Goal: Task Accomplishment & Management: Use online tool/utility

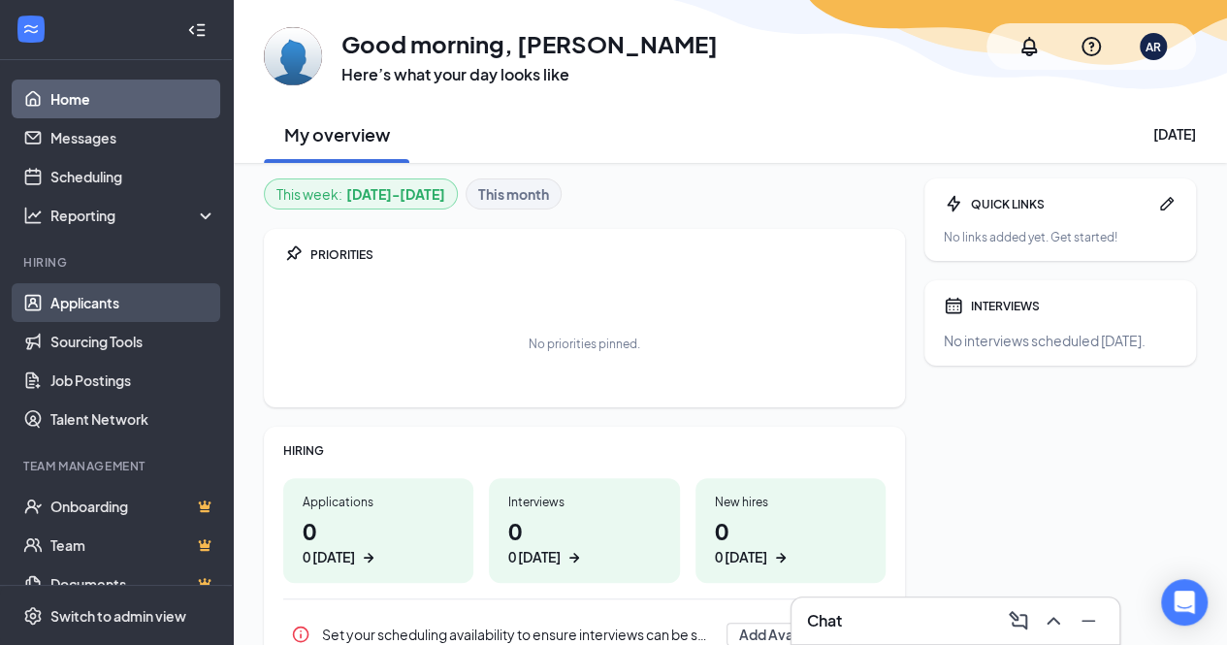
click at [100, 297] on link "Applicants" at bounding box center [133, 302] width 166 height 39
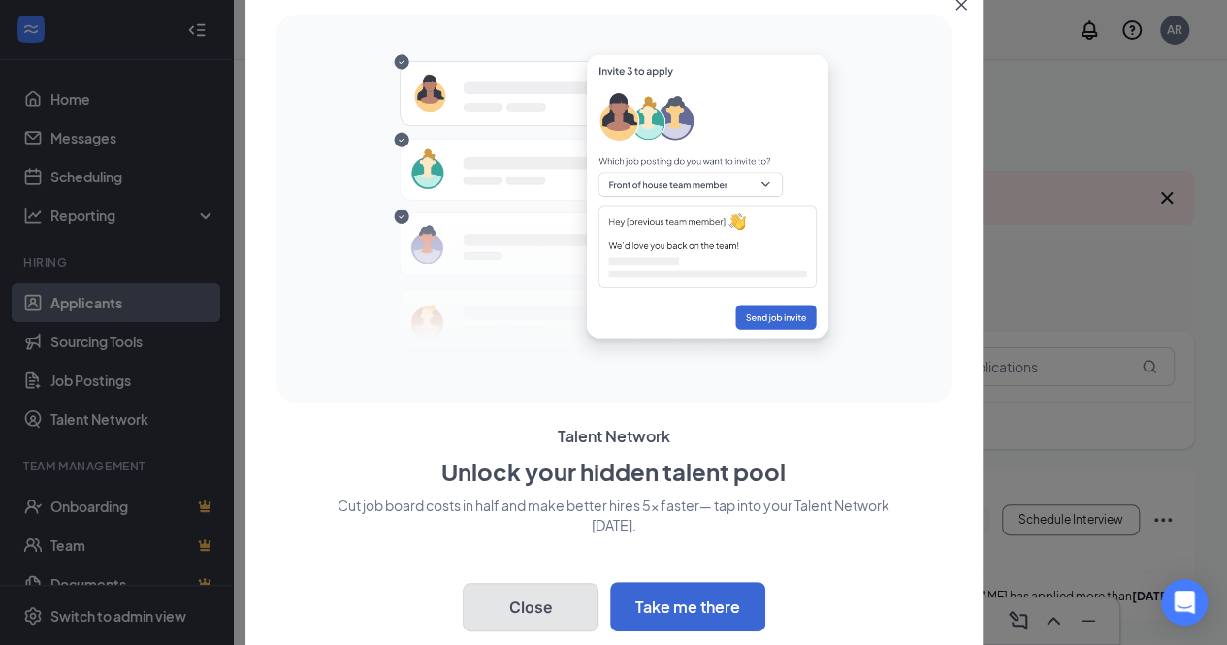
click at [564, 610] on button "Close" at bounding box center [531, 607] width 136 height 48
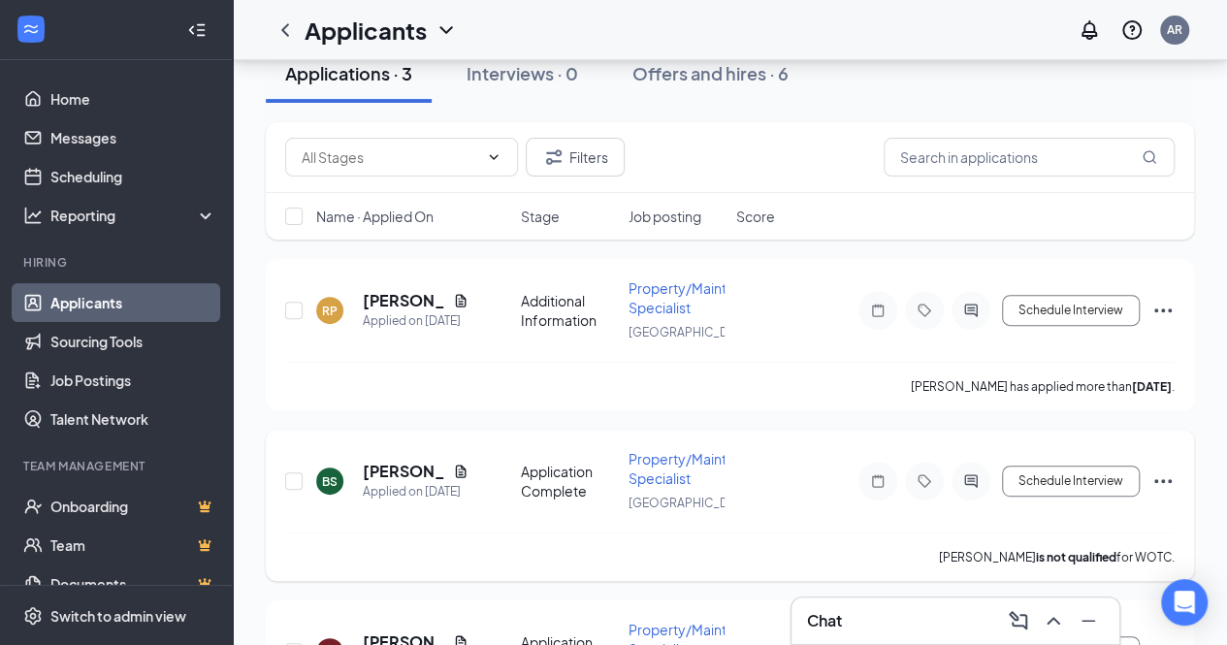
scroll to position [140, 0]
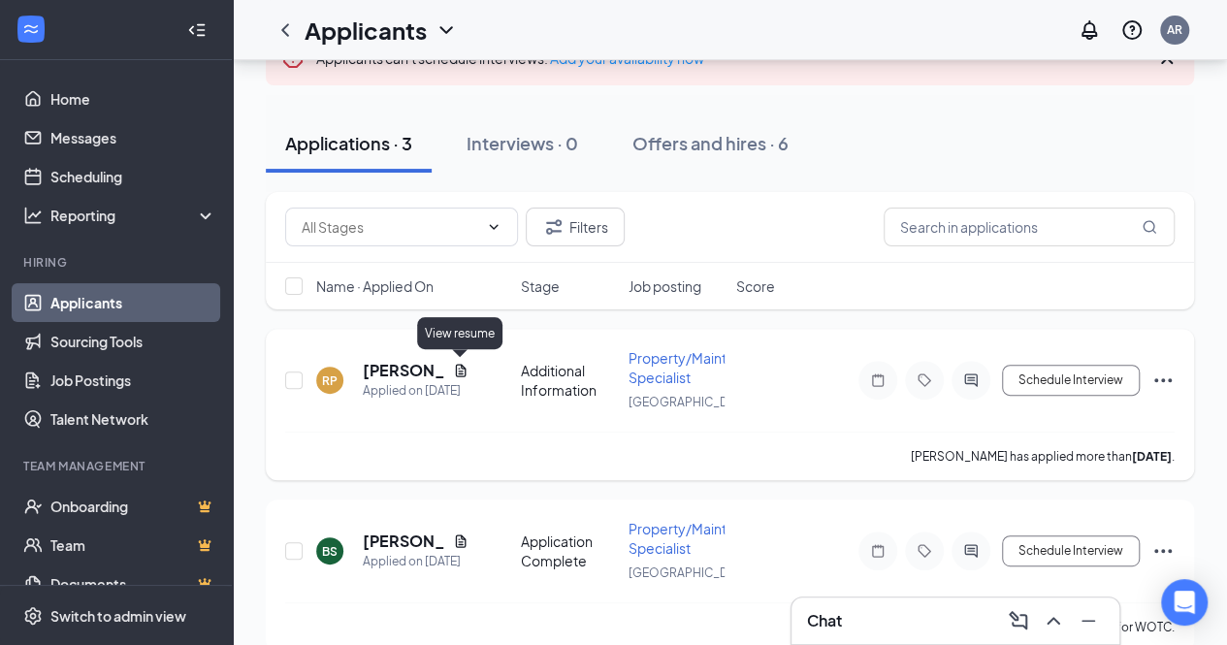
click at [460, 365] on icon "Document" at bounding box center [460, 370] width 11 height 13
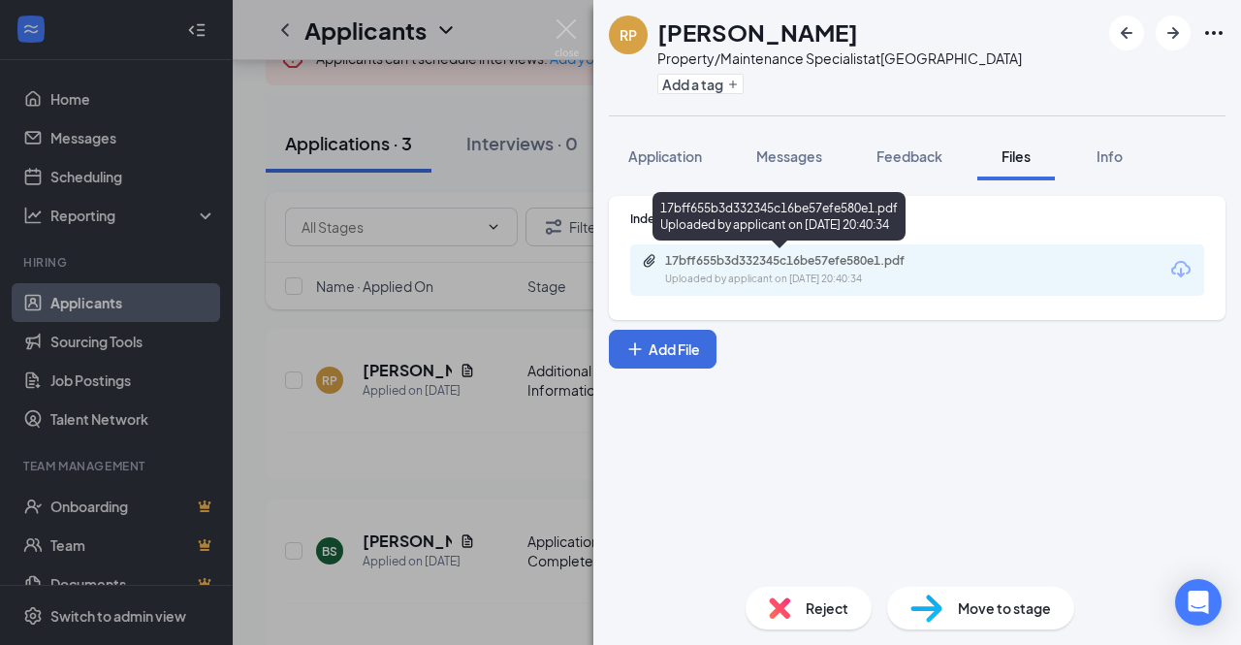
click at [879, 267] on div "17bff655b3d332345c16be57efe580e1.pdf" at bounding box center [801, 261] width 272 height 16
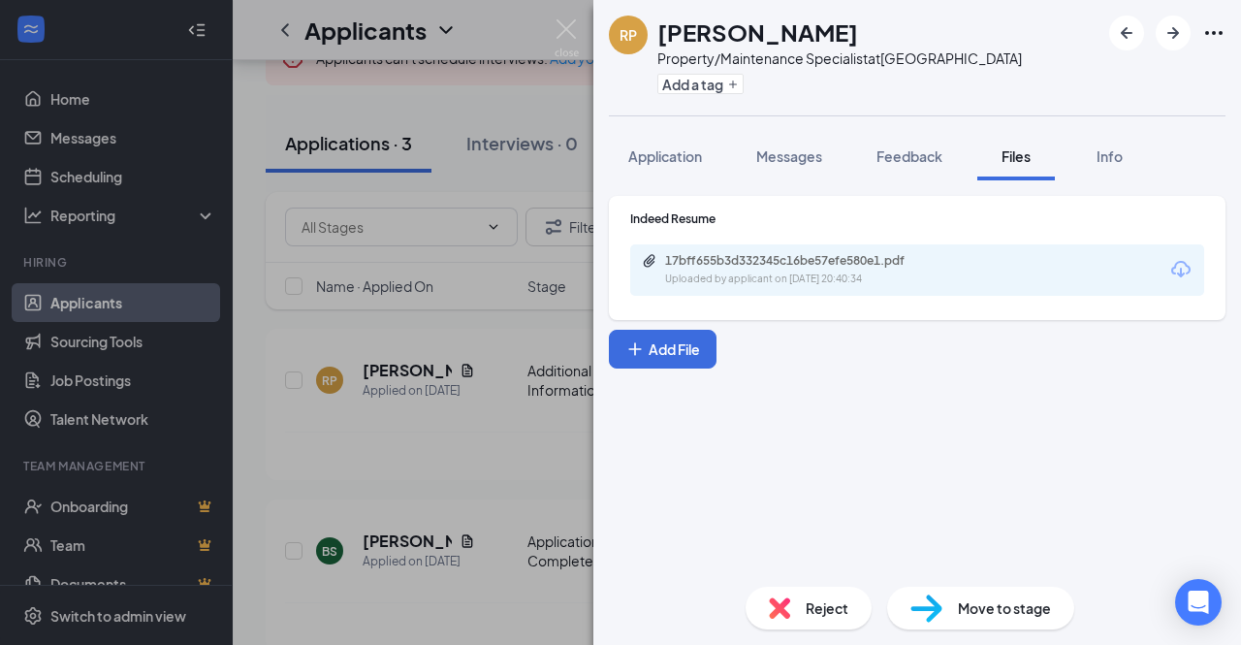
click at [479, 318] on div "RP [PERSON_NAME] Property/Maintenance Specialist at [GEOGRAPHIC_DATA] Add a tag…" at bounding box center [620, 322] width 1241 height 645
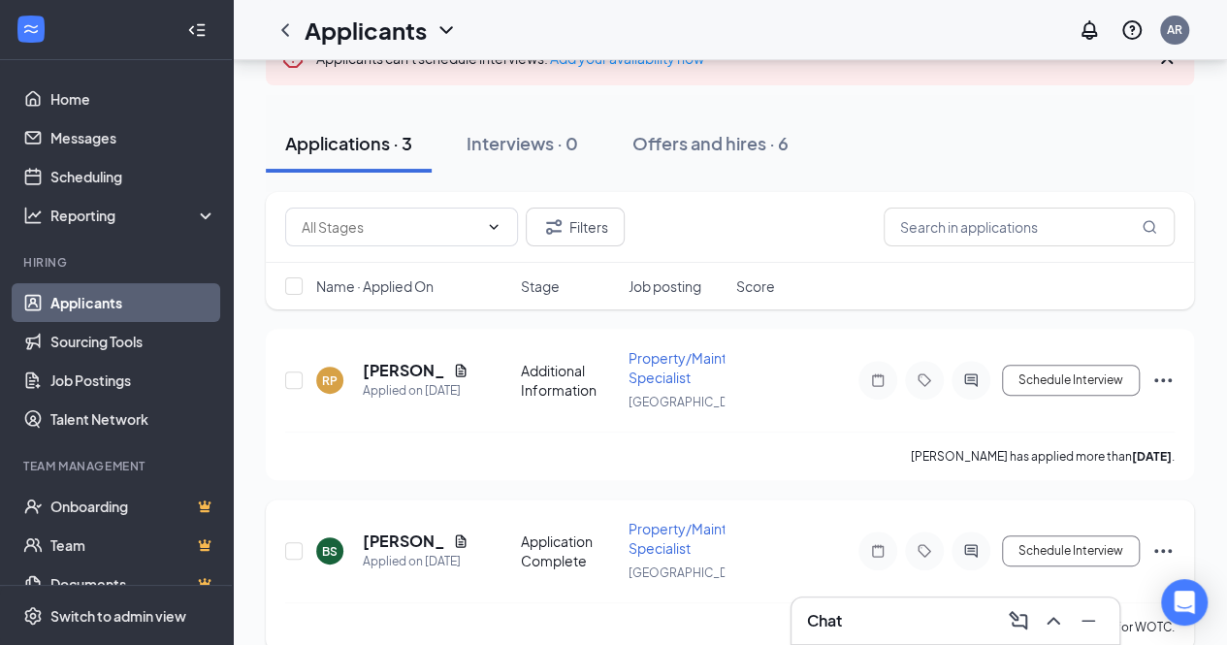
click at [671, 546] on span "Property/Maintenance Specialist" at bounding box center [701, 538] width 146 height 37
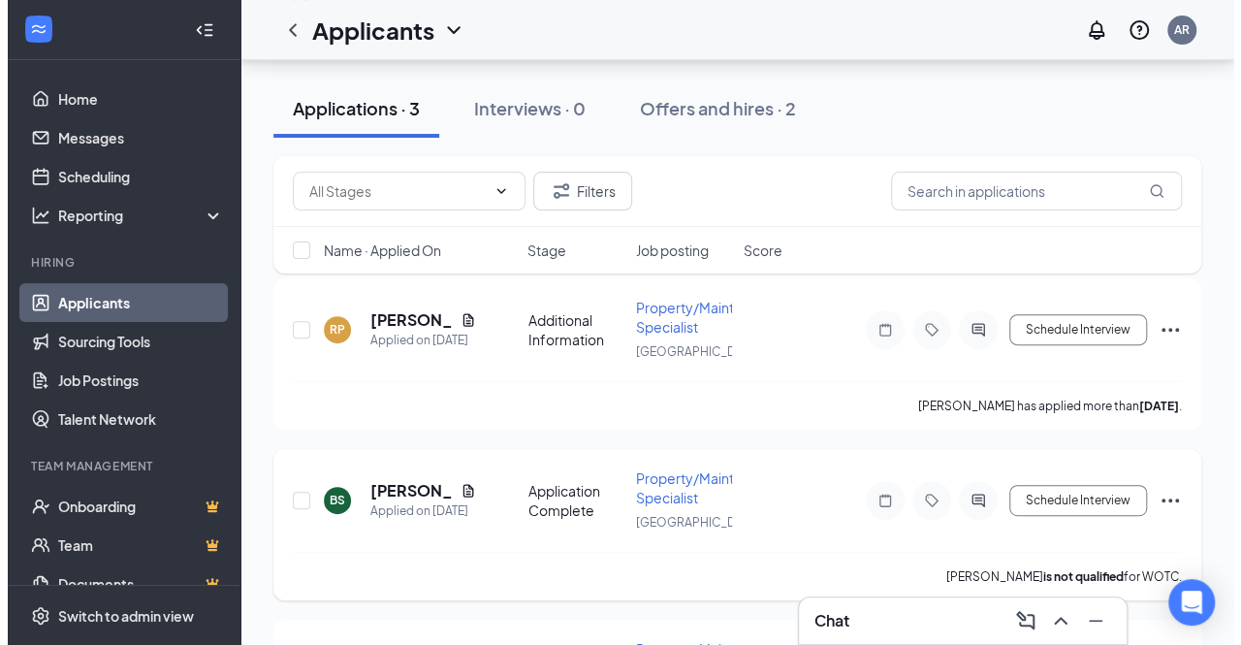
scroll to position [291, 0]
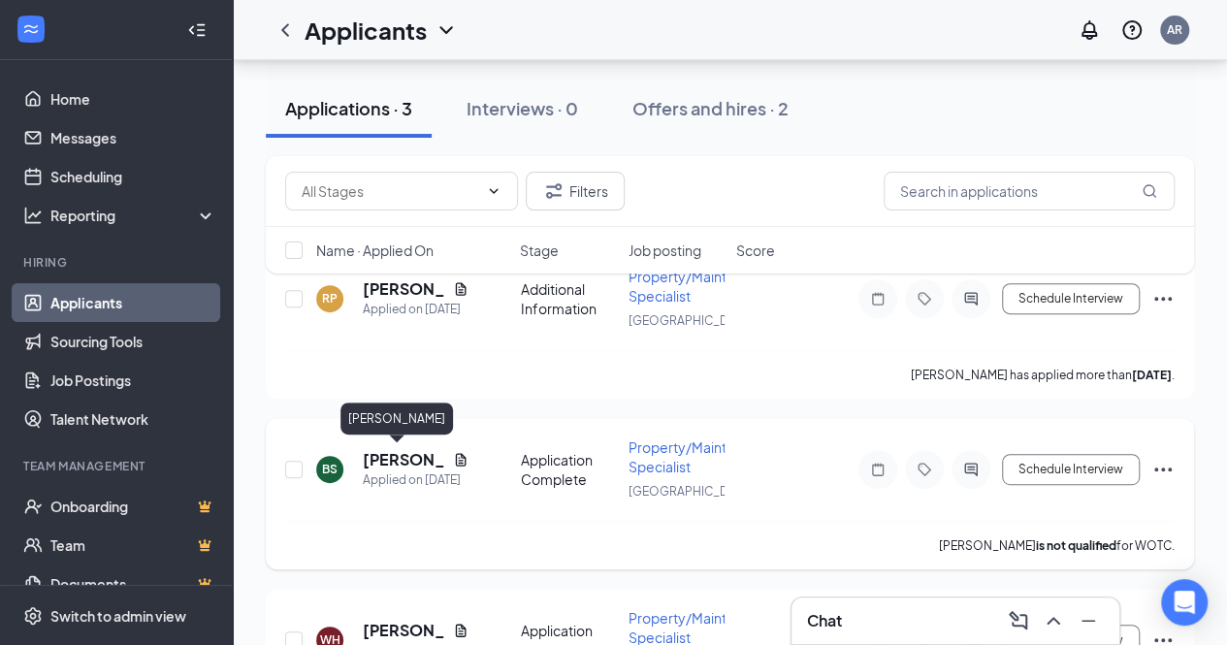
click at [412, 456] on h5 "[PERSON_NAME]" at bounding box center [404, 459] width 82 height 21
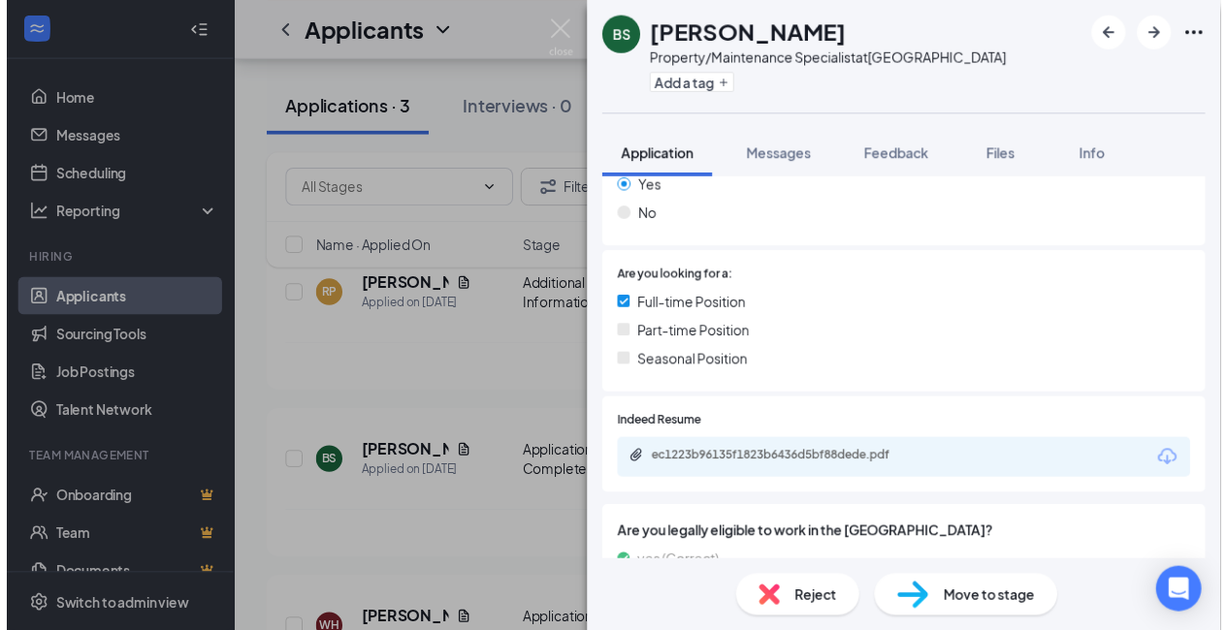
scroll to position [388, 0]
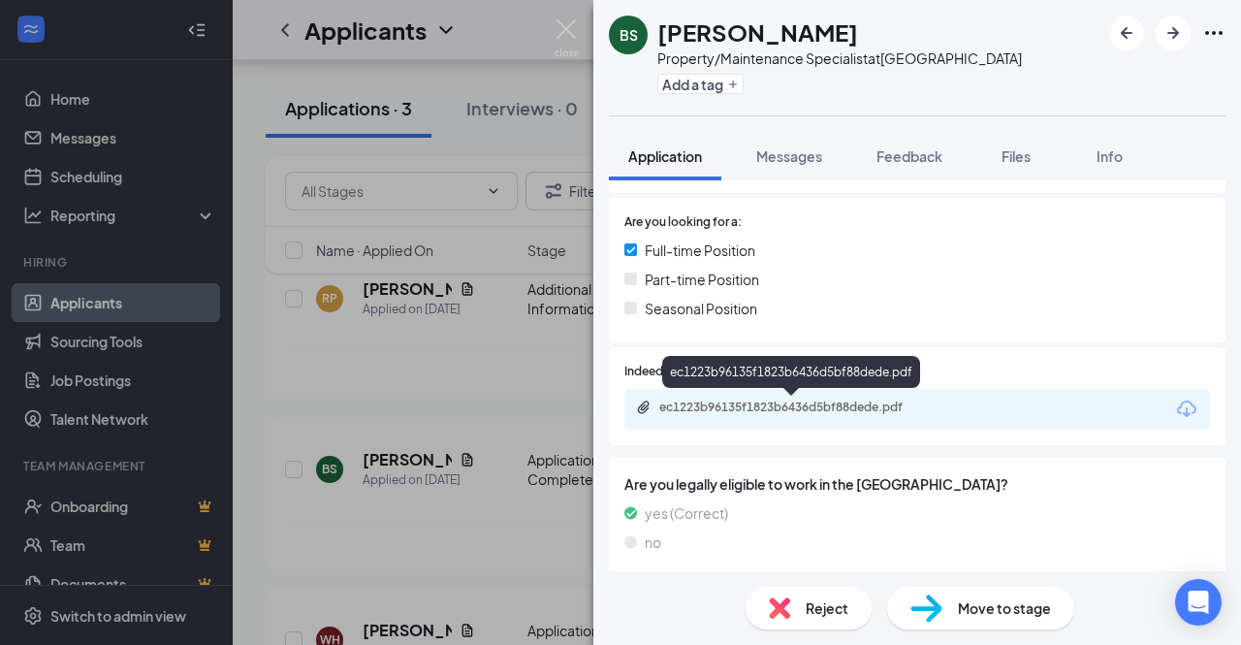
click at [898, 407] on div "ec1223b96135f1823b6436d5bf88dede.pdf" at bounding box center [796, 408] width 272 height 16
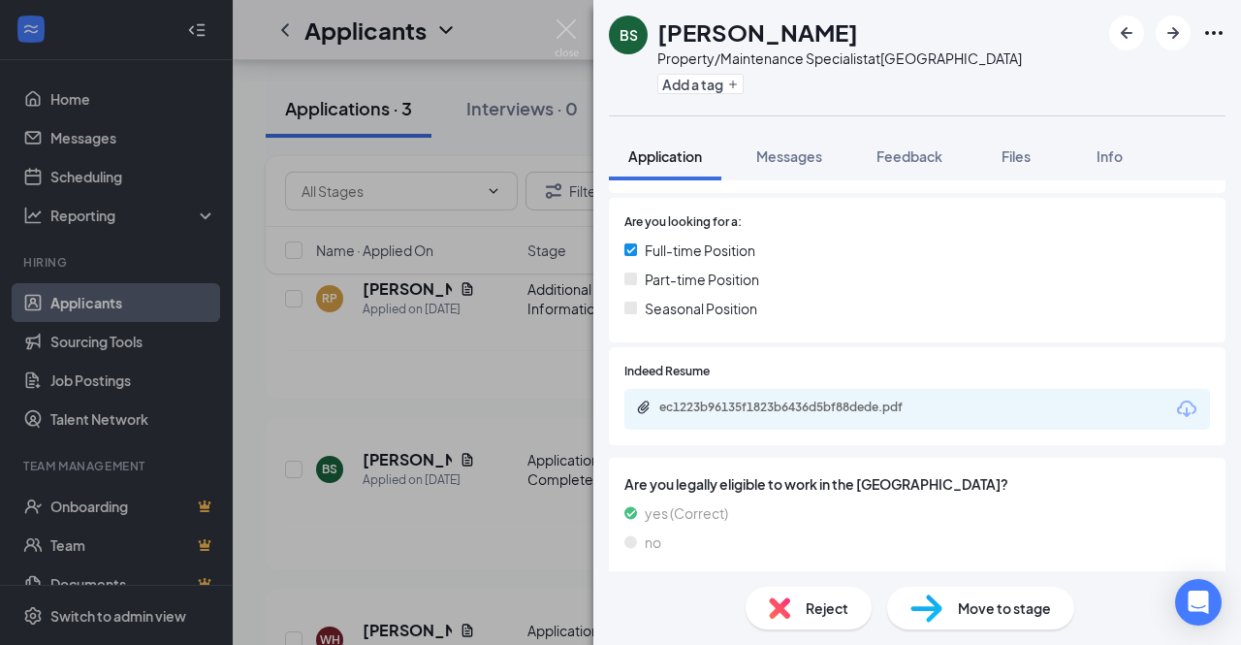
click at [537, 350] on div "BS [PERSON_NAME] Property/Maintenance Specialist at [GEOGRAPHIC_DATA] Add a tag…" at bounding box center [620, 322] width 1241 height 645
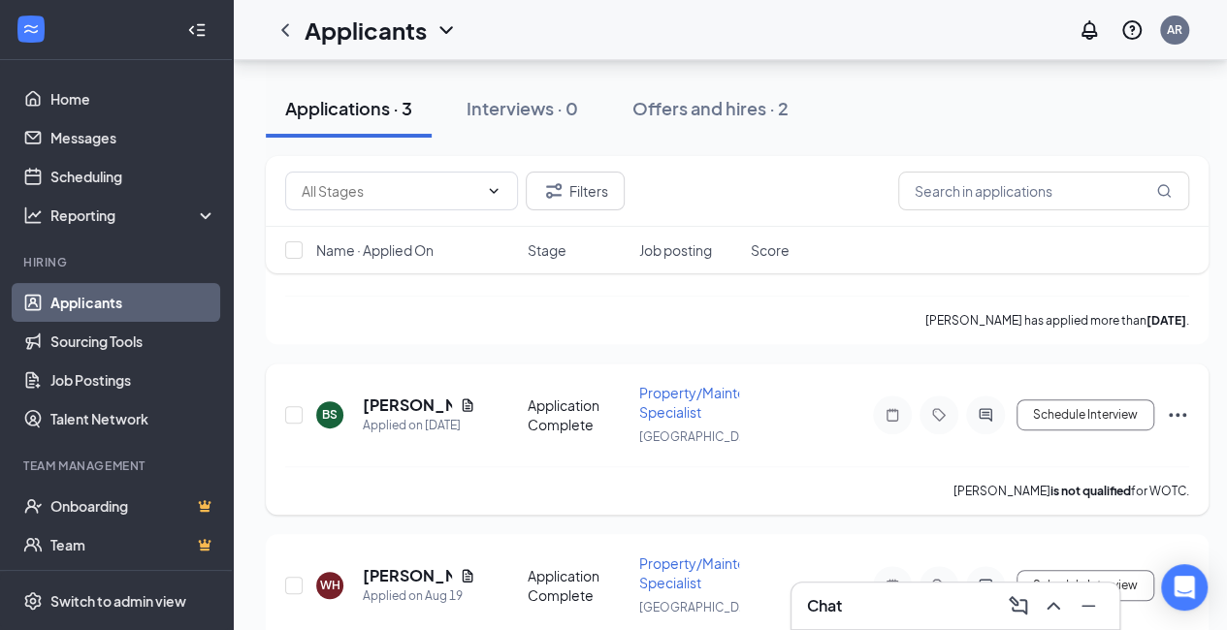
scroll to position [419, 0]
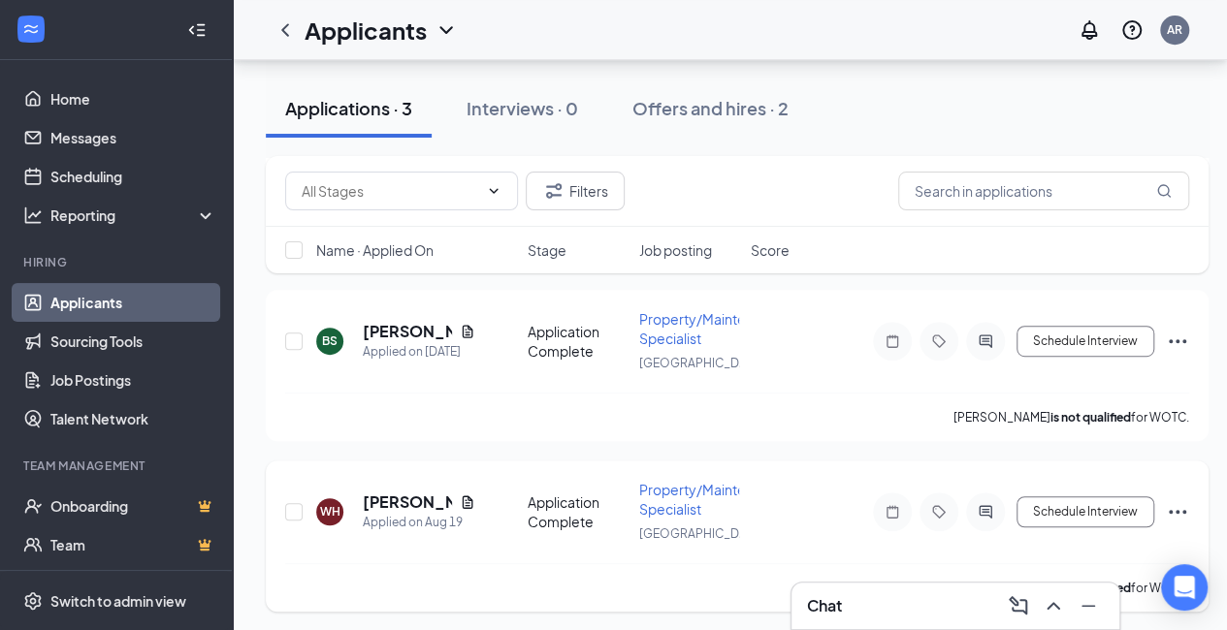
click at [677, 498] on span "Property/Maintenance Specialist" at bounding box center [712, 499] width 146 height 37
click at [386, 500] on h5 "[PERSON_NAME]" at bounding box center [407, 502] width 89 height 21
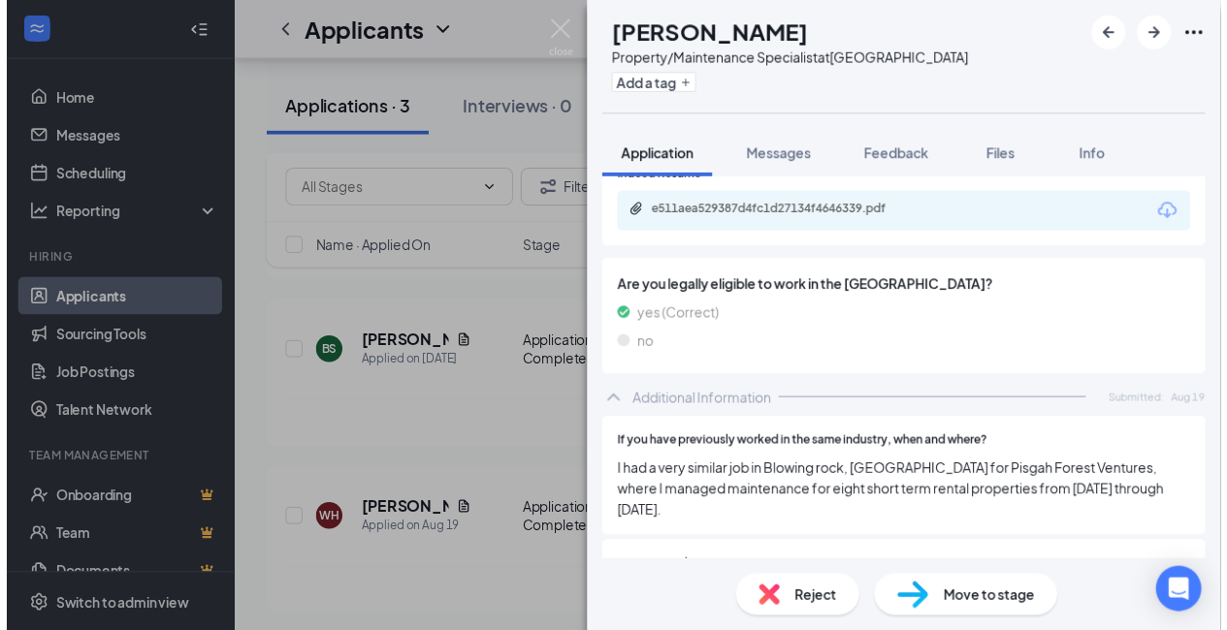
scroll to position [485, 0]
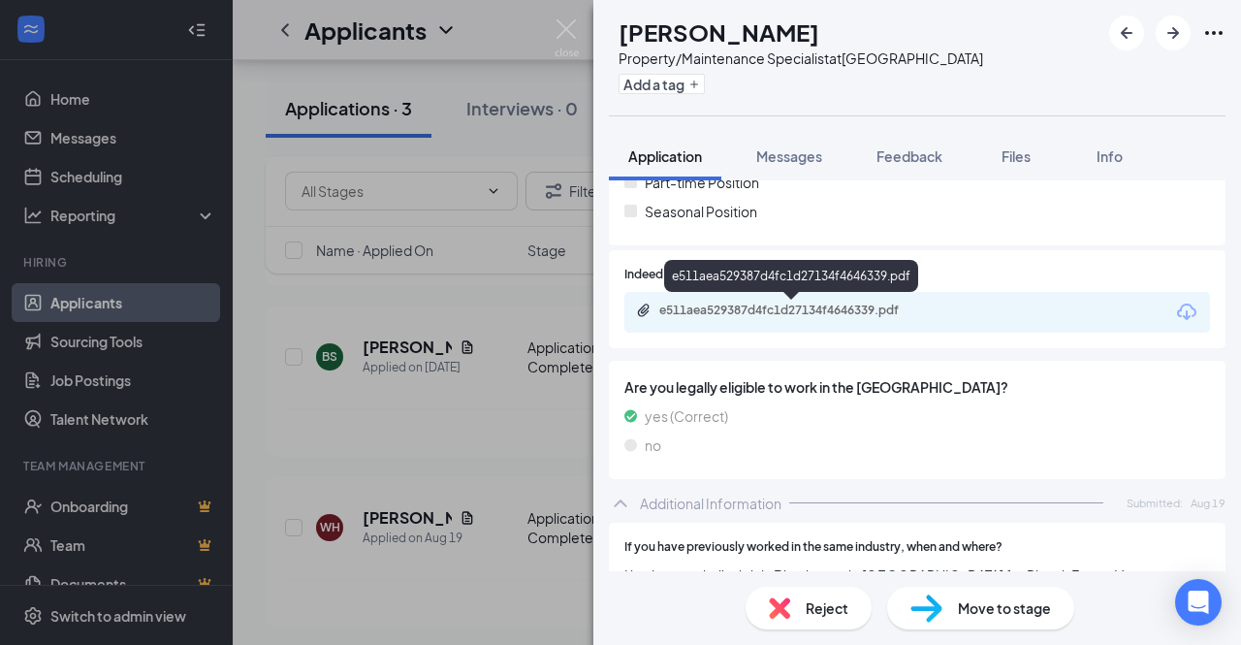
click at [848, 306] on div "e511aea529387d4fc1d27134f4646339.pdf" at bounding box center [796, 311] width 272 height 16
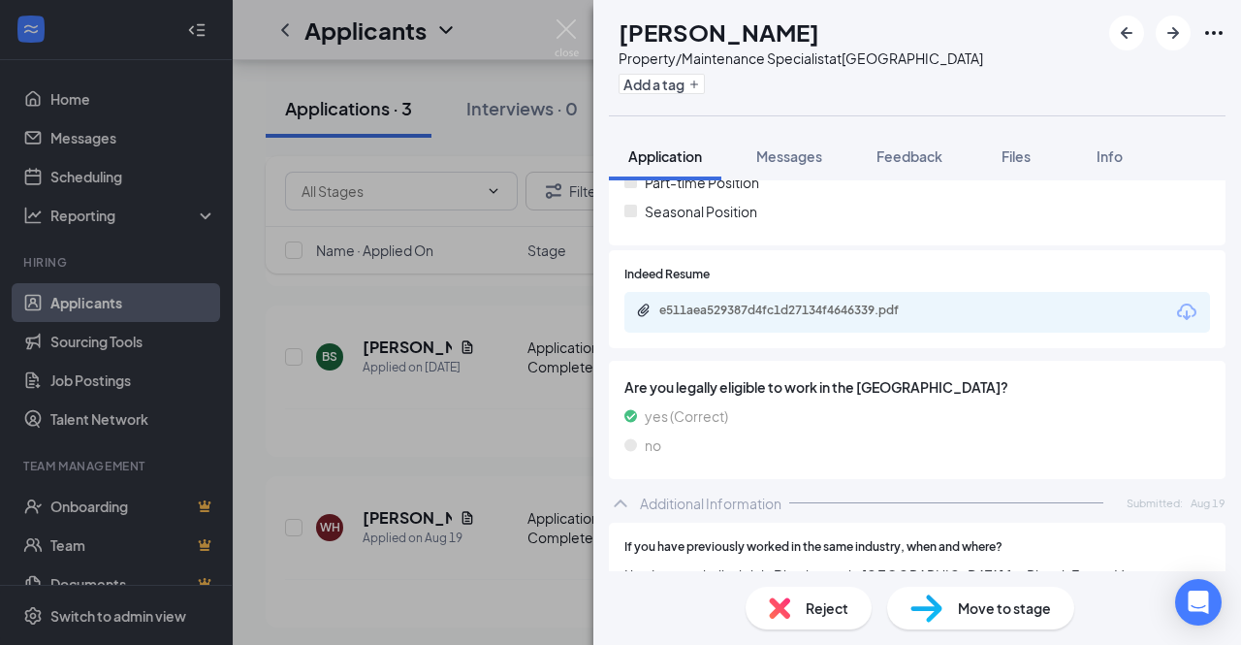
click at [532, 412] on div "WH [PERSON_NAME] Property/Maintenance Specialist at [GEOGRAPHIC_DATA] Add a tag…" at bounding box center [620, 322] width 1241 height 645
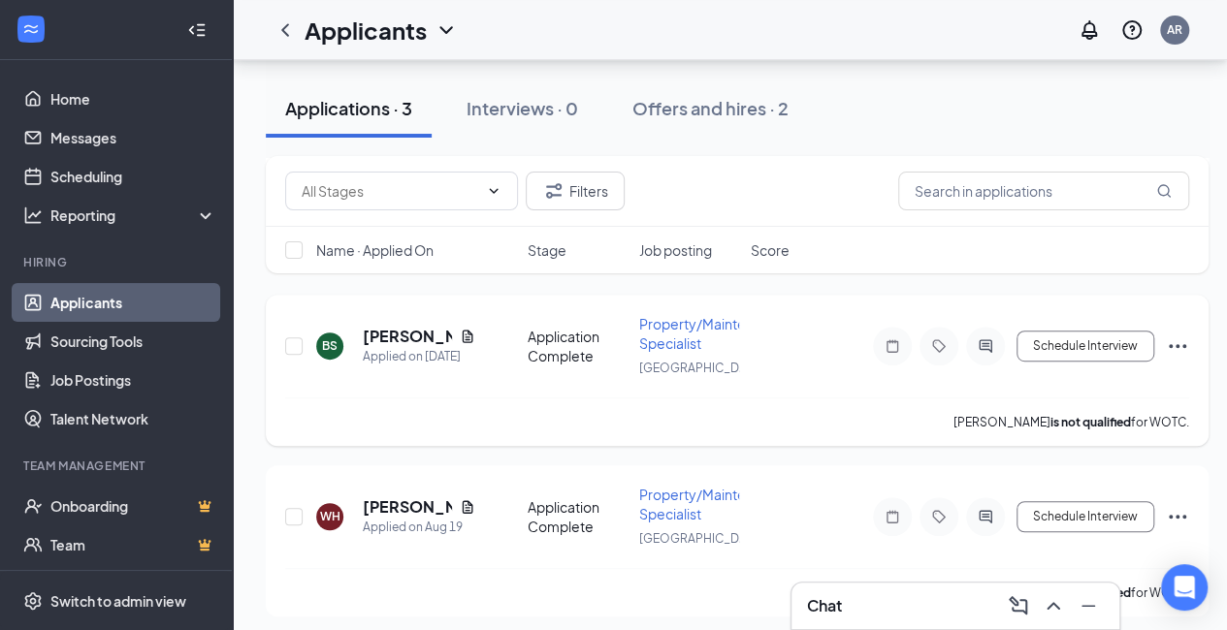
scroll to position [419, 0]
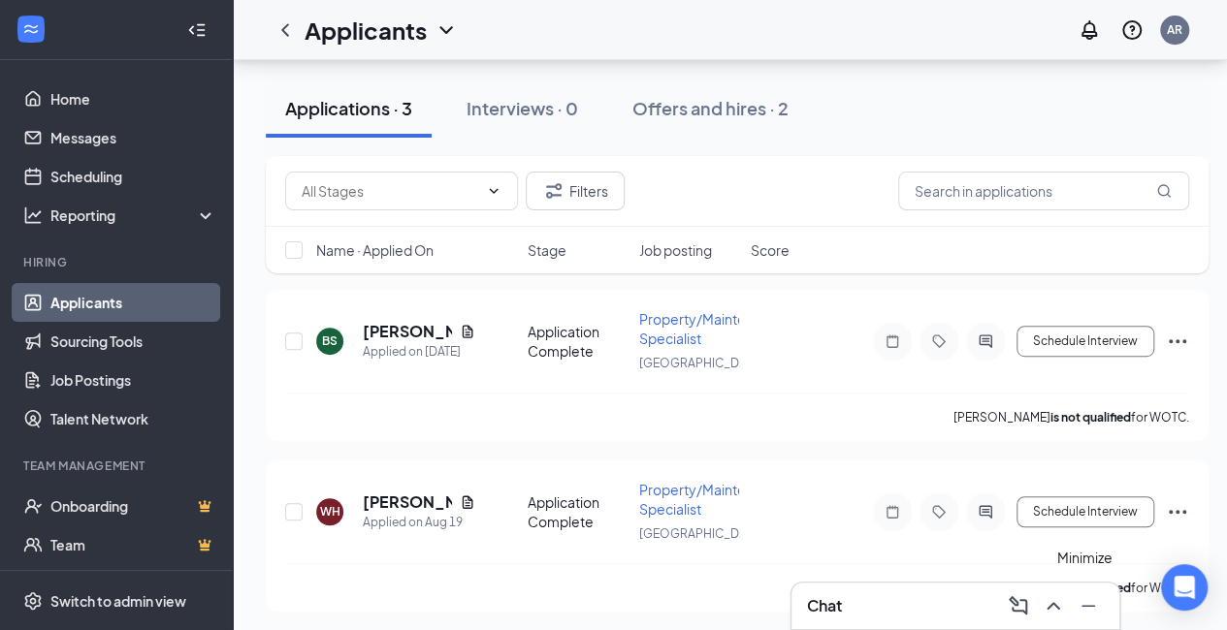
click at [1084, 606] on icon "Minimize" at bounding box center [1088, 606] width 14 height 2
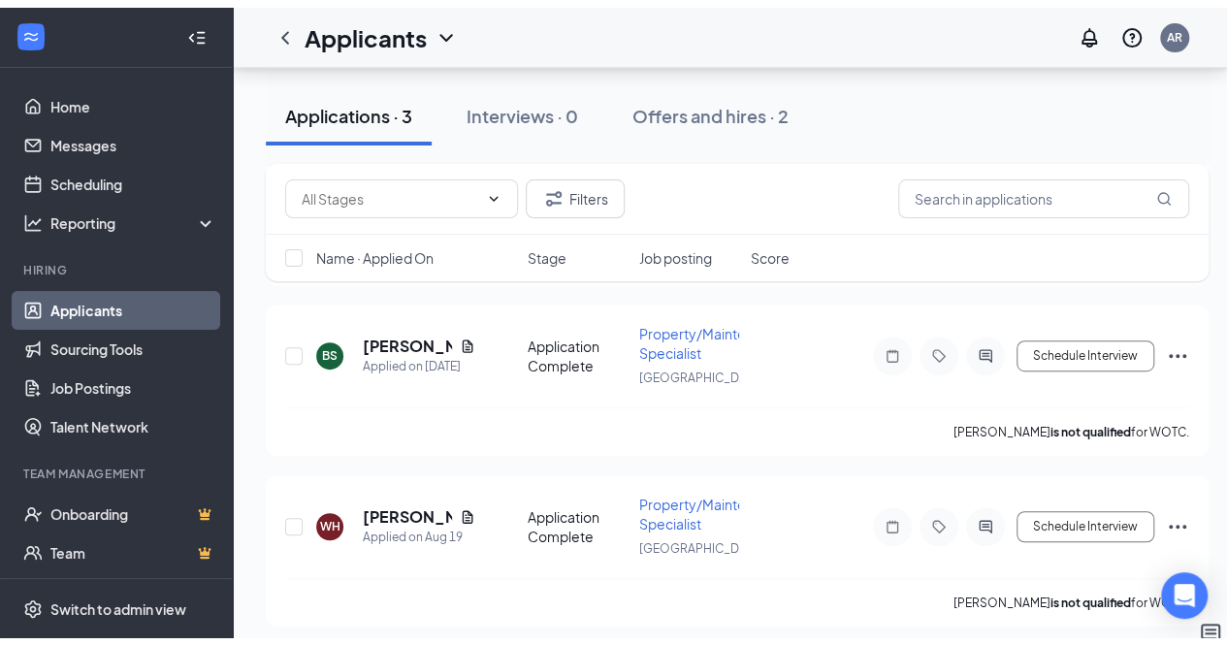
scroll to position [128, 0]
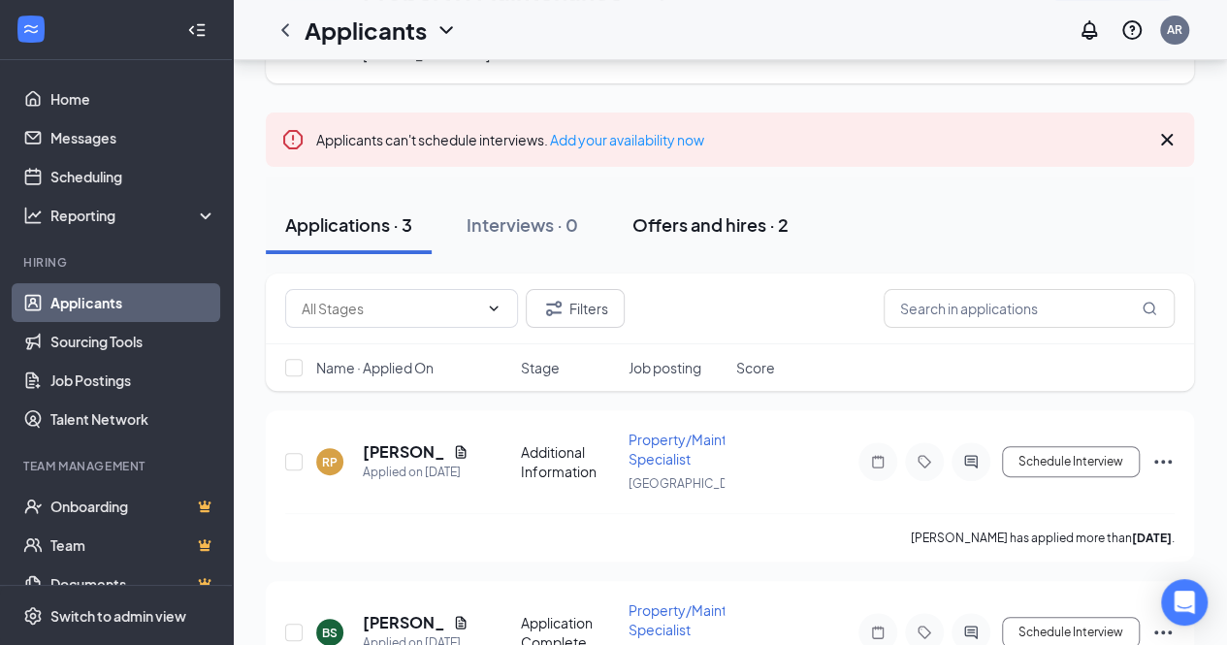
click at [733, 223] on div "Offers and hires · 2" at bounding box center [710, 224] width 156 height 24
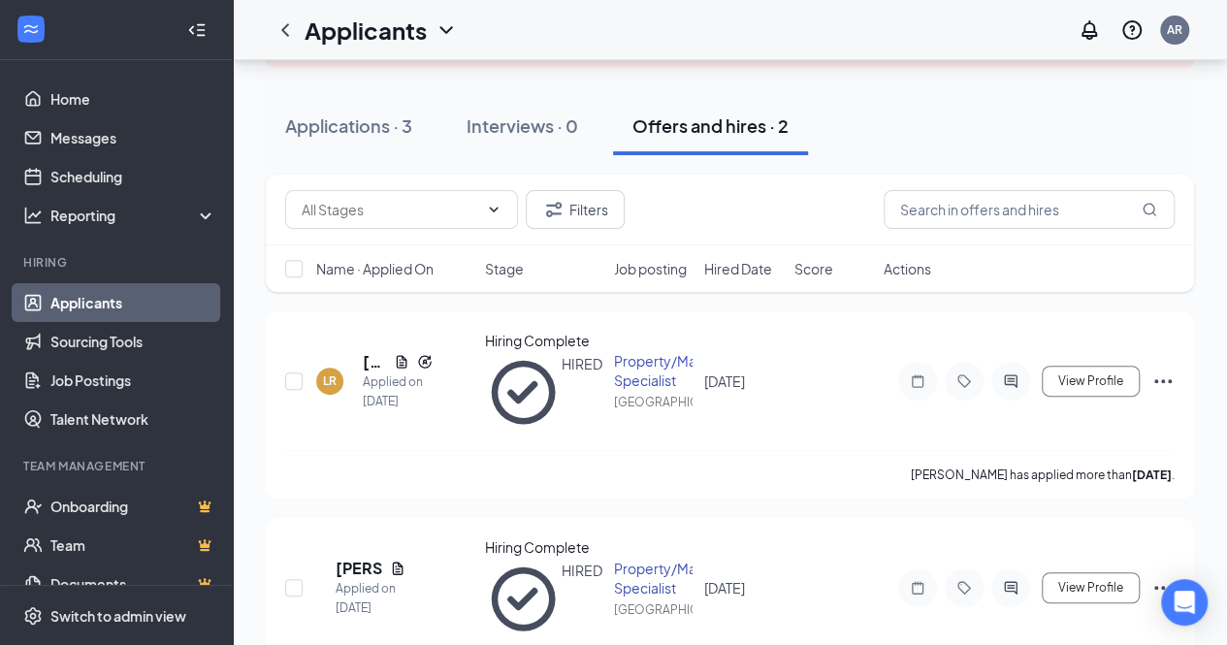
scroll to position [229, 0]
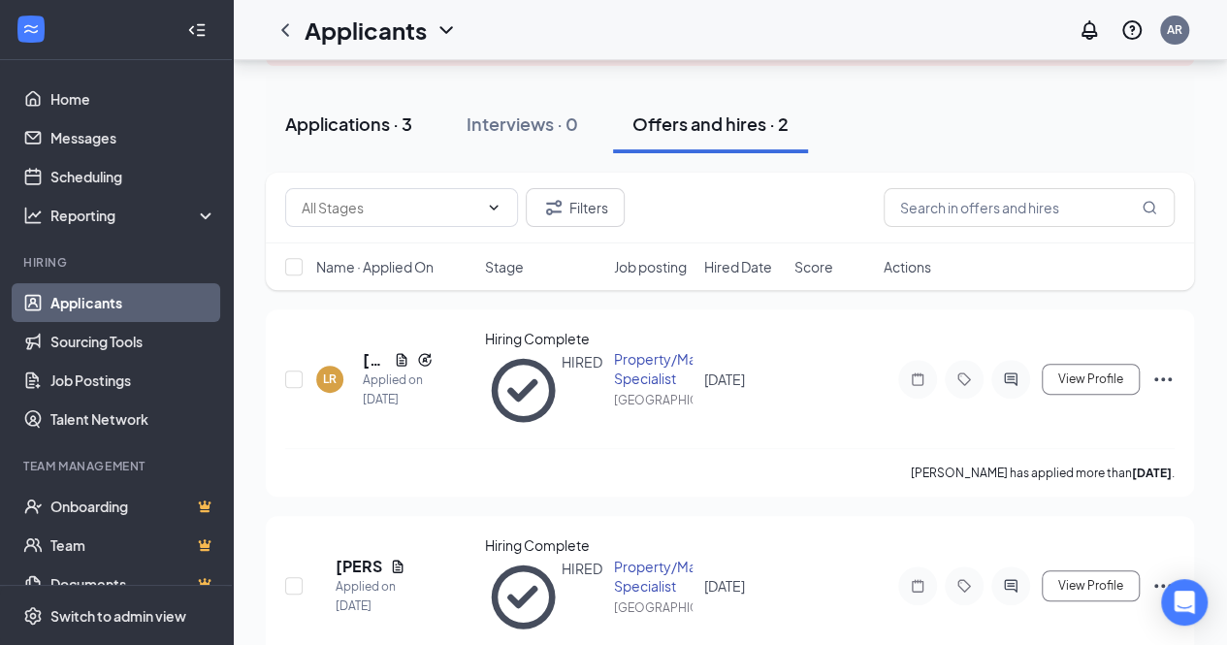
click at [351, 117] on div "Applications · 3" at bounding box center [348, 124] width 127 height 24
